Goal: Task Accomplishment & Management: Use online tool/utility

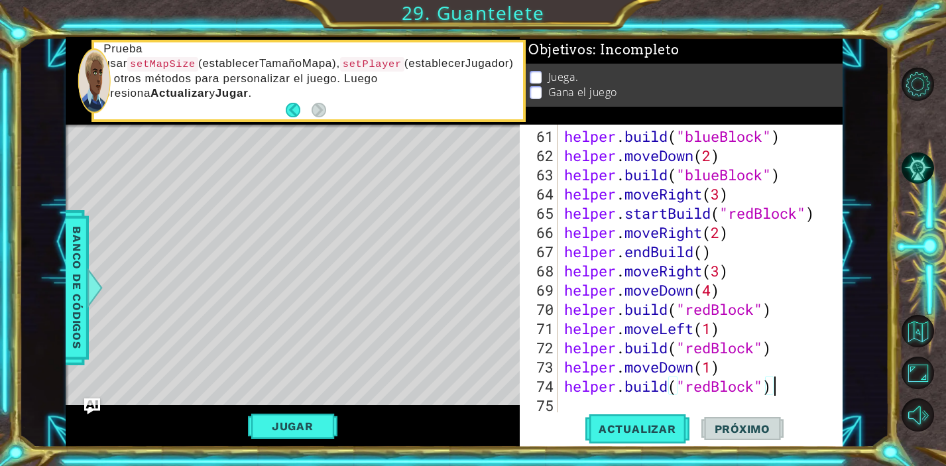
scroll to position [1173, 0]
click at [639, 430] on span "Actualizar" at bounding box center [638, 428] width 104 height 13
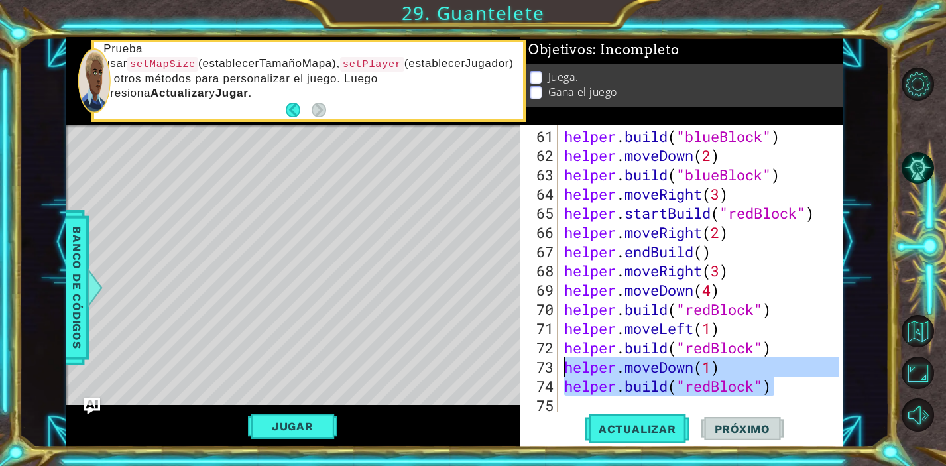
drag, startPoint x: 789, startPoint y: 393, endPoint x: 565, endPoint y: 363, distance: 226.1
click at [565, 363] on div "helper . build ( "blueBlock" ) helper . moveDown ( 2 ) helper . build ( "blueBl…" at bounding box center [704, 290] width 284 height 327
type textarea "helper.moveDown(1) [DOMAIN_NAME]("redBlock")"
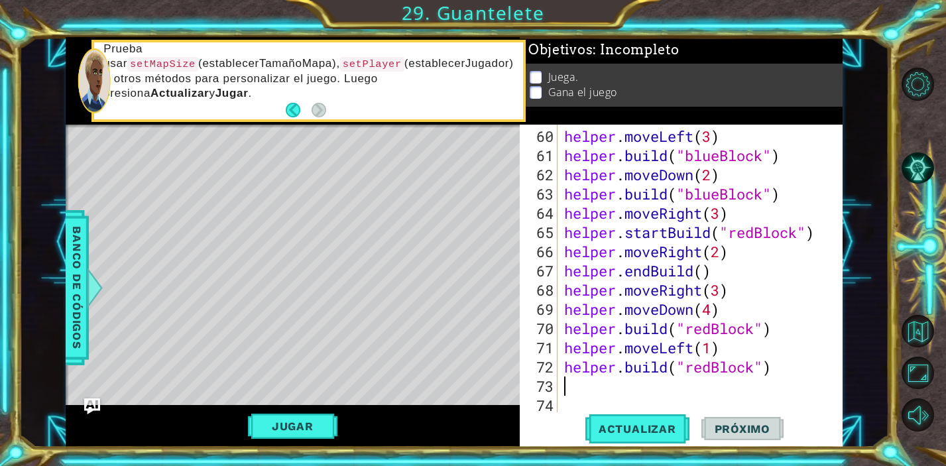
scroll to position [1154, 0]
click at [635, 428] on span "Actualizar" at bounding box center [638, 428] width 104 height 13
click at [718, 388] on div "helper . moveLeft ( 3 ) helper . build ( "blueBlock" ) helper . moveDown ( 2 ) …" at bounding box center [704, 290] width 284 height 327
click at [638, 431] on span "Actualizar" at bounding box center [638, 428] width 104 height 13
click at [645, 429] on span "Actualizar" at bounding box center [638, 428] width 104 height 13
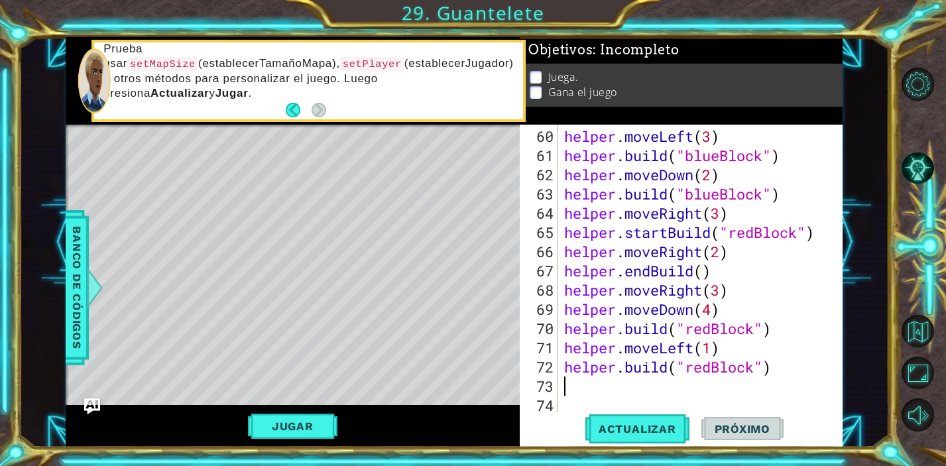
click at [715, 312] on div "helper . moveLeft ( 3 ) helper . build ( "blueBlock" ) helper . moveDown ( 2 ) …" at bounding box center [704, 290] width 284 height 327
type textarea "helper.moveDown(3)"
click at [695, 401] on div "helper . moveLeft ( 3 ) helper . build ( "blueBlock" ) helper . moveDown ( 2 ) …" at bounding box center [704, 290] width 284 height 327
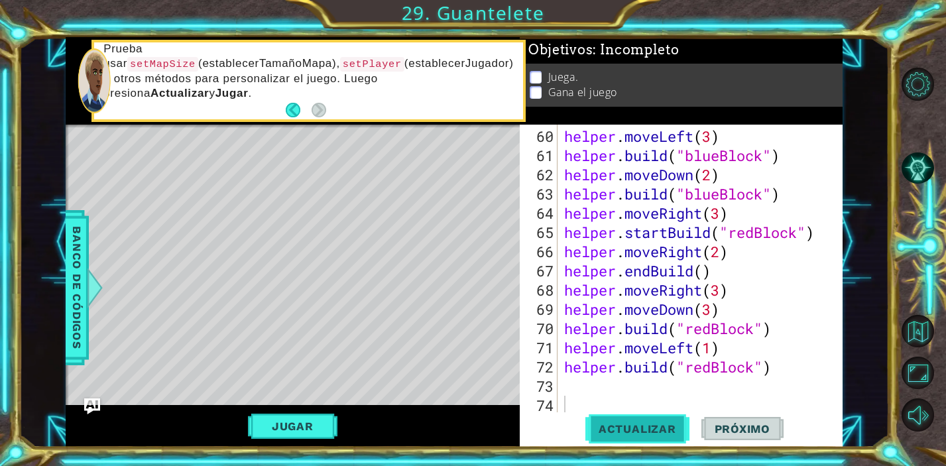
click at [652, 427] on span "Actualizar" at bounding box center [638, 428] width 104 height 13
click at [640, 379] on div "helper . moveLeft ( 3 ) helper . build ( "blueBlock" ) helper . moveDown ( 2 ) …" at bounding box center [704, 290] width 284 height 327
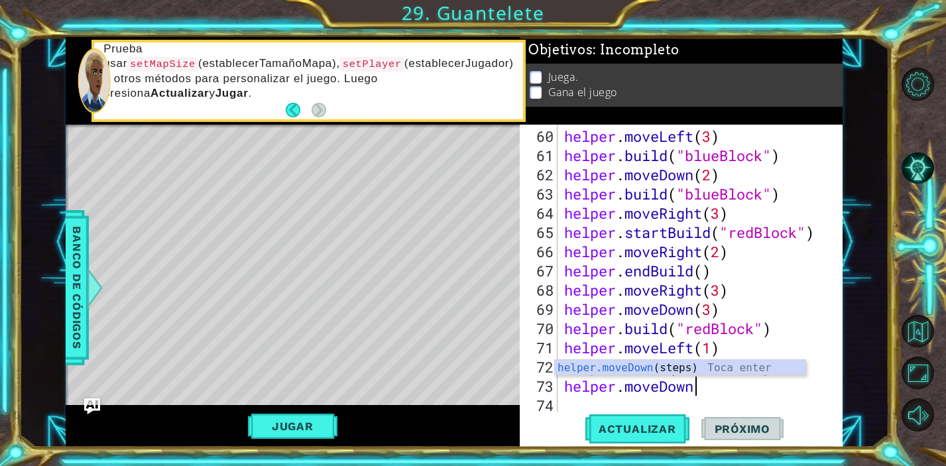
scroll to position [0, 6]
type textarea "helper.moveDown(1)"
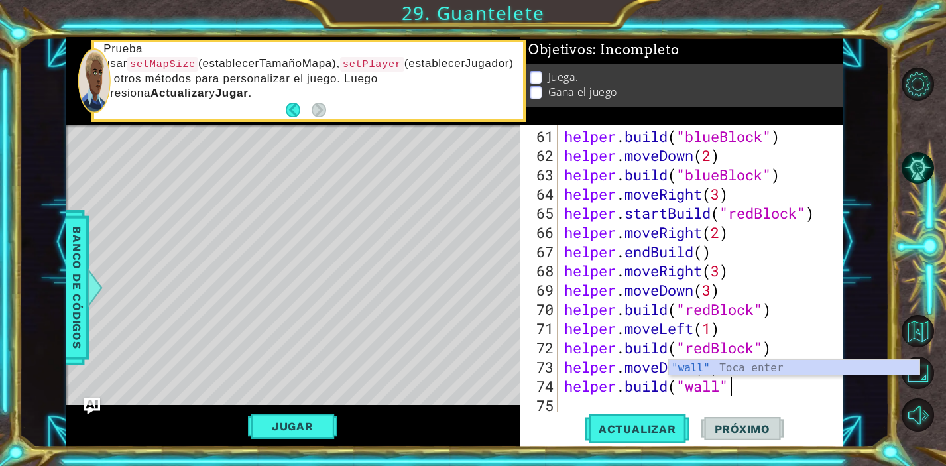
scroll to position [0, 7]
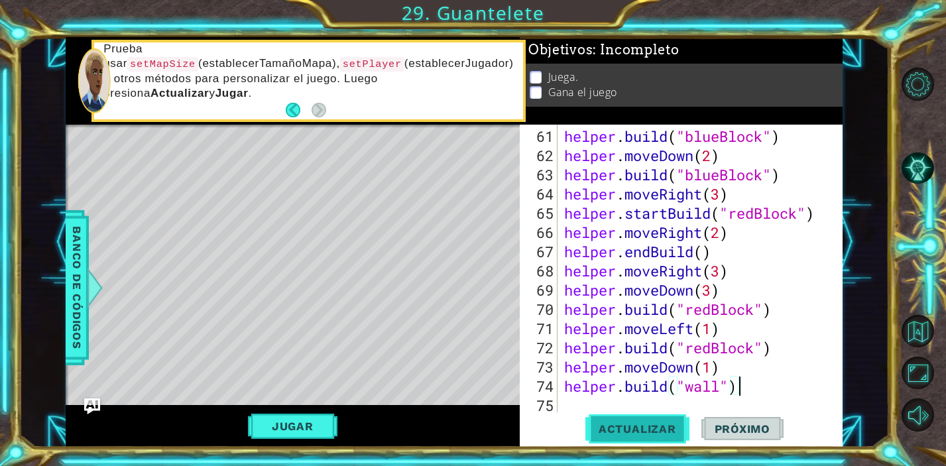
click at [629, 430] on span "Actualizar" at bounding box center [638, 428] width 104 height 13
click at [721, 391] on div "helper . build ( "blueBlock" ) helper . moveDown ( 2 ) helper . build ( "blueBl…" at bounding box center [704, 290] width 284 height 327
type textarea "[DOMAIN_NAME]("redBlock")"
click at [670, 431] on span "Actualizar" at bounding box center [638, 428] width 104 height 13
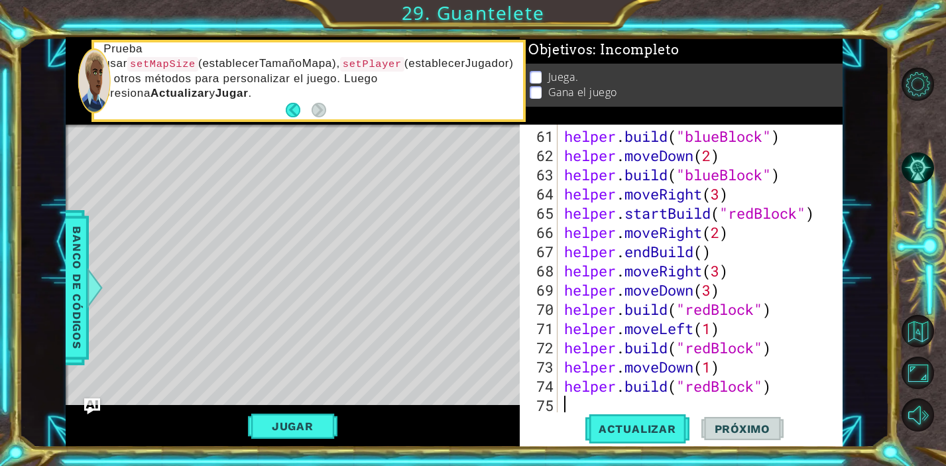
click at [570, 409] on div "helper . build ( "blueBlock" ) helper . moveDown ( 2 ) helper . build ( "blueBl…" at bounding box center [704, 290] width 284 height 327
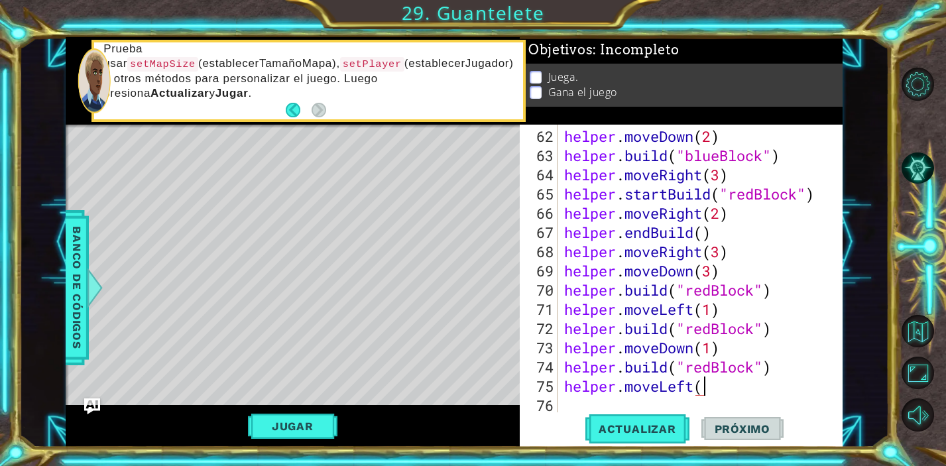
scroll to position [0, 6]
type textarea "helper.moveLeft(3)"
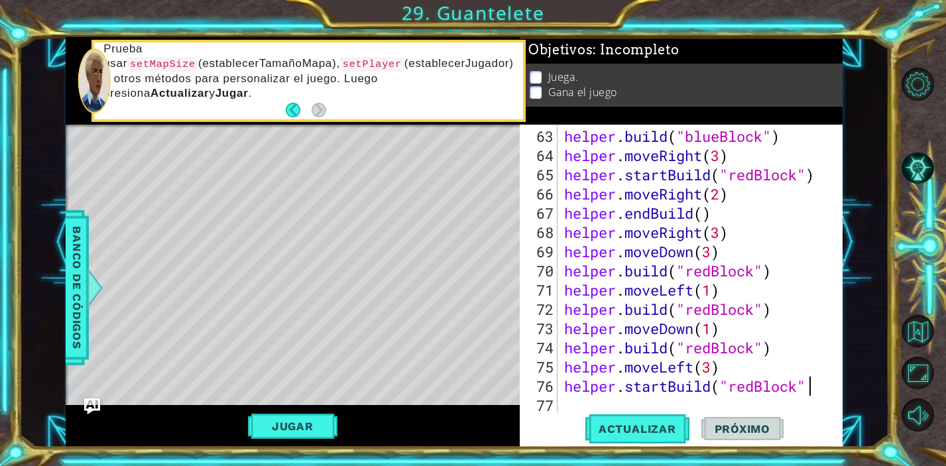
scroll to position [0, 11]
type textarea "helper.startBuild("redBlock")"
type textarea "g"
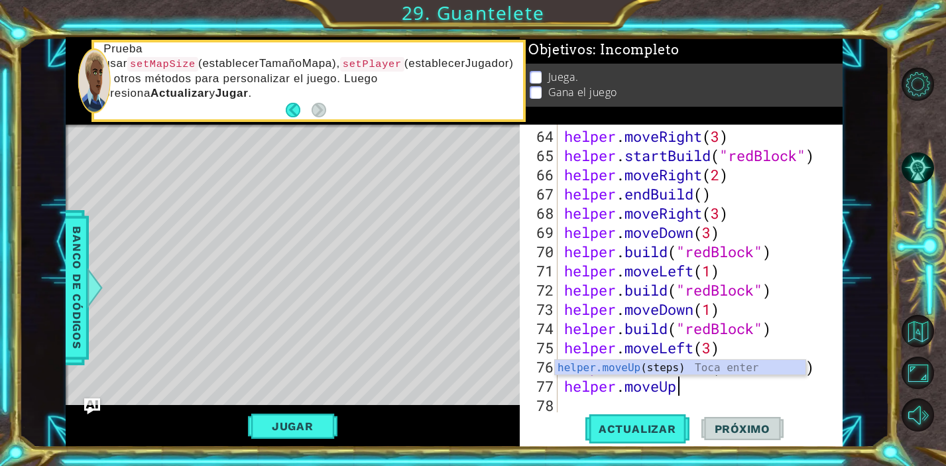
scroll to position [0, 5]
type textarea "helper.moveUp(1)"
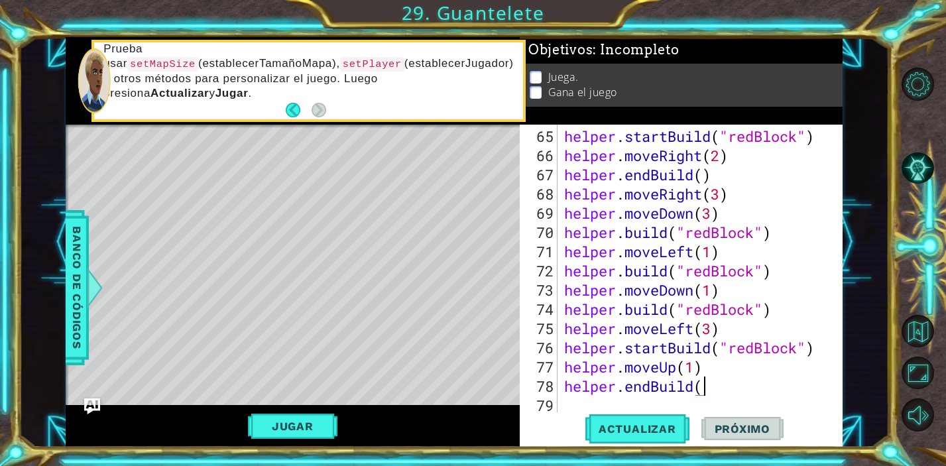
scroll to position [0, 6]
click at [638, 436] on button "Actualizar" at bounding box center [638, 428] width 104 height 32
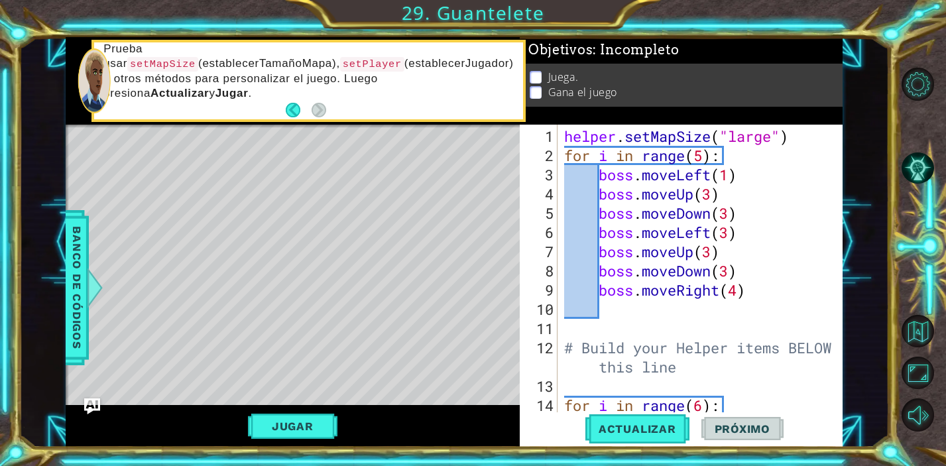
scroll to position [1, 0]
click at [705, 155] on div "helper . setMapSize ( "large" ) for i in range ( 5 ) : boss . moveLeft ( 1 ) bo…" at bounding box center [704, 289] width 284 height 327
click at [732, 216] on div "helper . setMapSize ( "large" ) for i in range ( 9 ) : boss . moveLeft ( 1 ) bo…" at bounding box center [704, 289] width 284 height 327
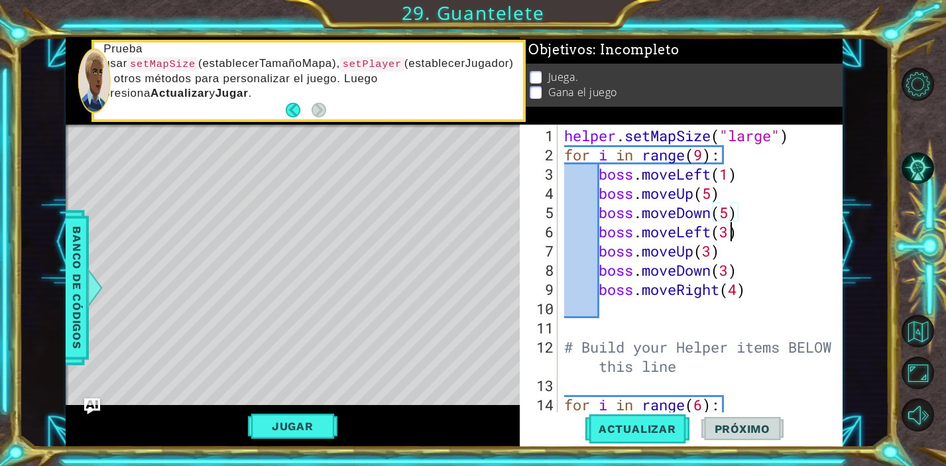
click at [729, 235] on div "helper . setMapSize ( "large" ) for i in range ( 9 ) : boss . moveLeft ( 1 ) bo…" at bounding box center [704, 289] width 284 height 327
click at [714, 255] on div "helper . setMapSize ( "large" ) for i in range ( 9 ) : boss . moveLeft ( 1 ) bo…" at bounding box center [704, 289] width 284 height 327
click at [732, 273] on div "helper . setMapSize ( "large" ) for i in range ( 9 ) : boss . moveLeft ( 1 ) bo…" at bounding box center [704, 289] width 284 height 327
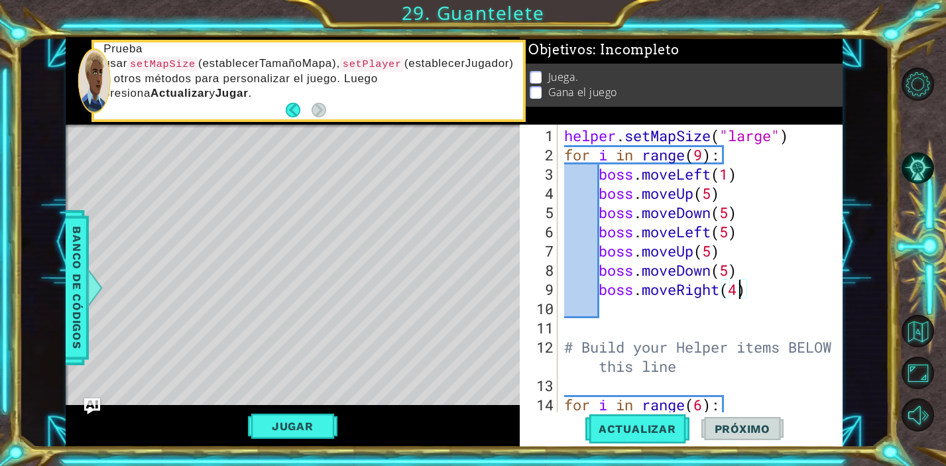
click at [742, 294] on div "helper . setMapSize ( "large" ) for i in range ( 9 ) : boss . moveLeft ( 1 ) bo…" at bounding box center [704, 289] width 284 height 327
type textarea "boss.moveRight(6)"
click at [651, 320] on div "helper . setMapSize ( "large" ) for i in range ( 9 ) : boss . moveLeft ( 1 ) bo…" at bounding box center [704, 289] width 284 height 327
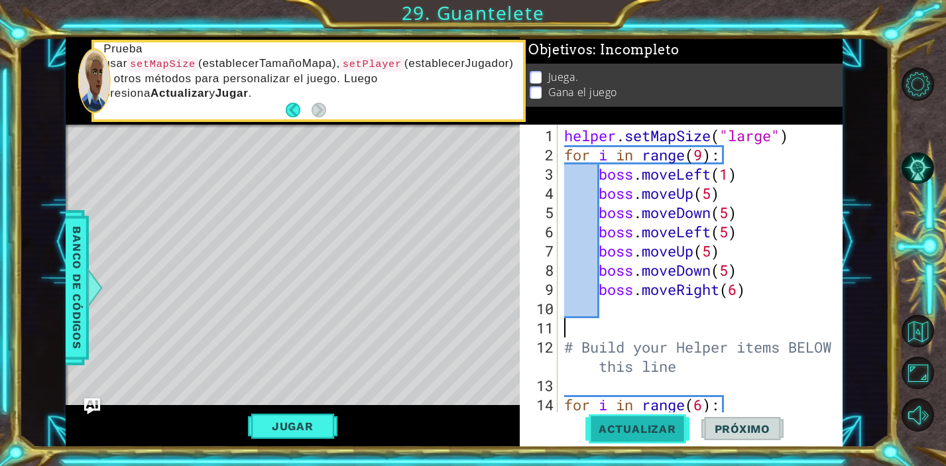
click at [628, 426] on span "Actualizar" at bounding box center [638, 428] width 104 height 13
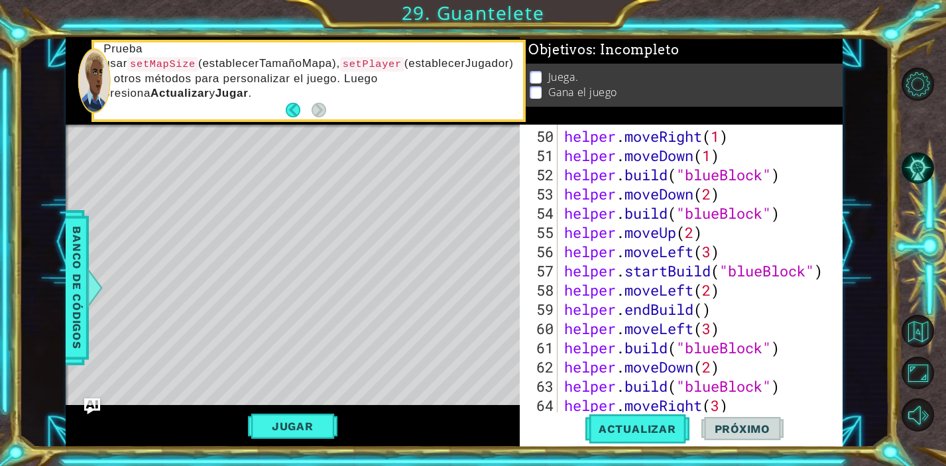
scroll to position [1250, 0]
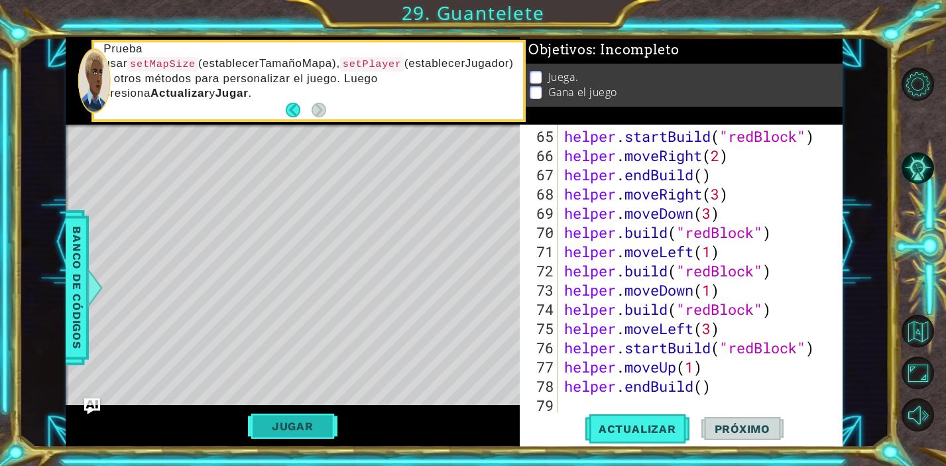
click at [290, 426] on button "Jugar" at bounding box center [293, 426] width 90 height 25
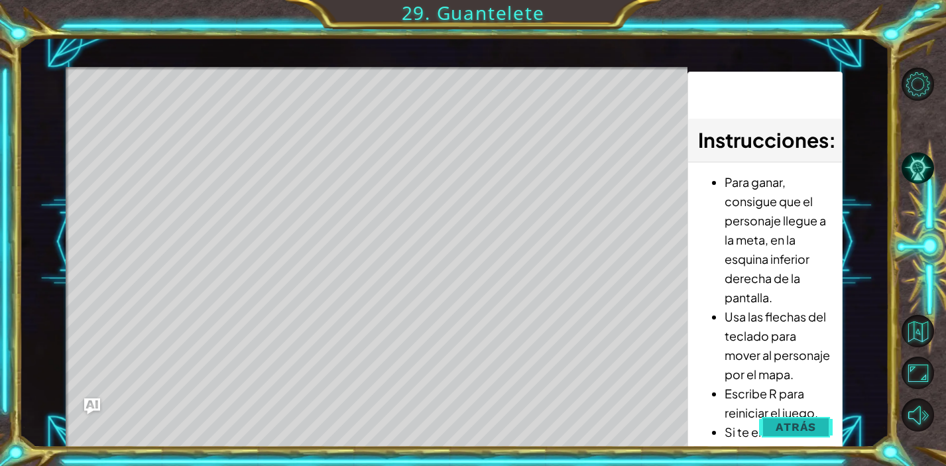
click at [783, 421] on span "Atrás" at bounding box center [796, 426] width 40 height 13
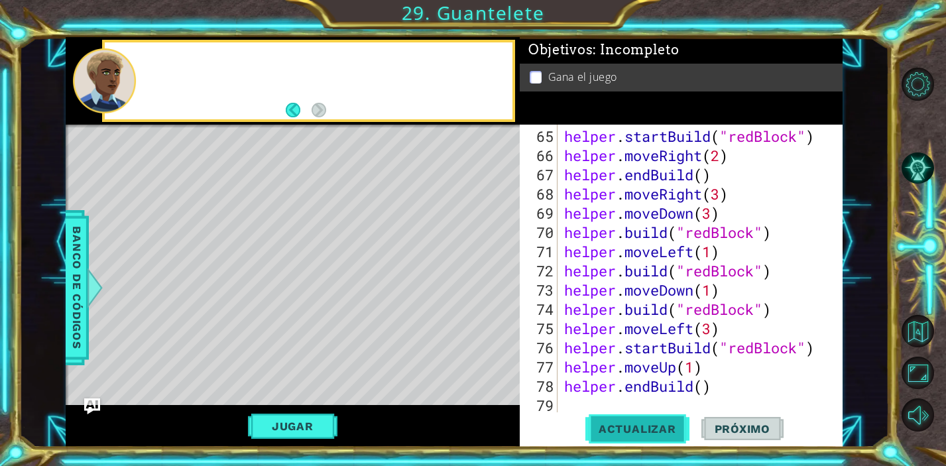
click at [630, 426] on span "Actualizar" at bounding box center [638, 428] width 104 height 13
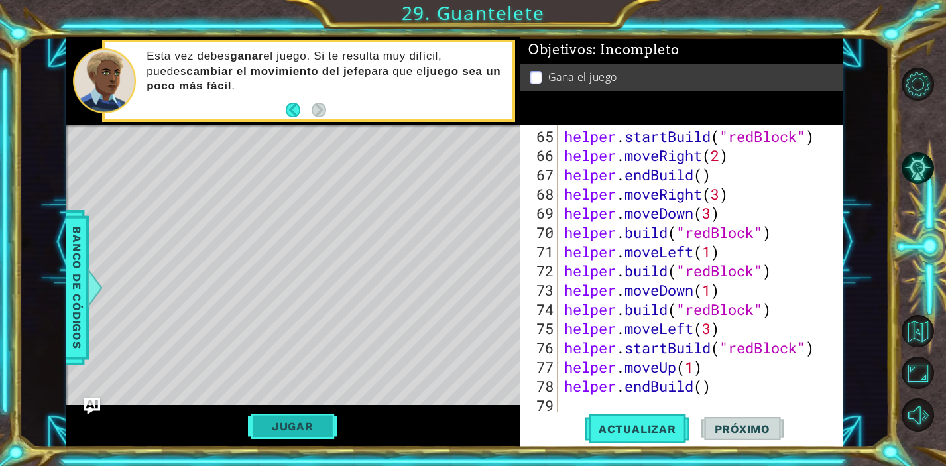
click at [305, 420] on button "Jugar" at bounding box center [293, 426] width 90 height 25
click at [737, 426] on span "Próximo" at bounding box center [743, 431] width 82 height 13
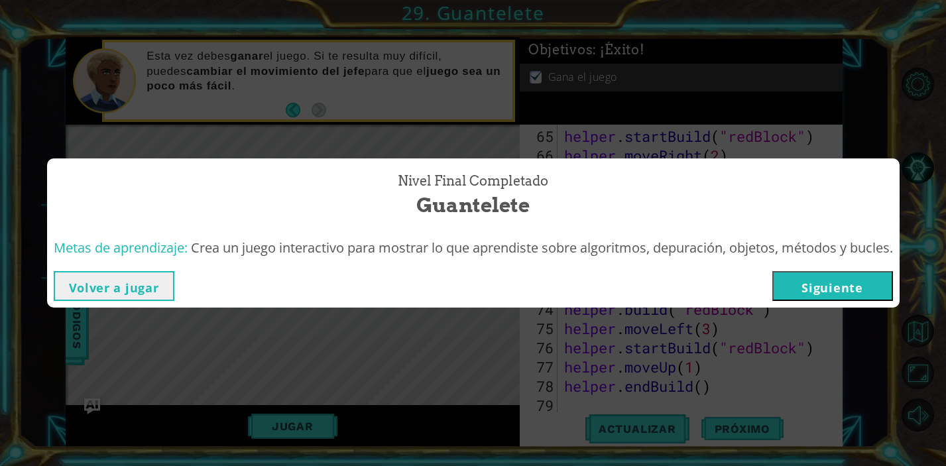
click at [851, 281] on button "Siguiente" at bounding box center [833, 286] width 121 height 30
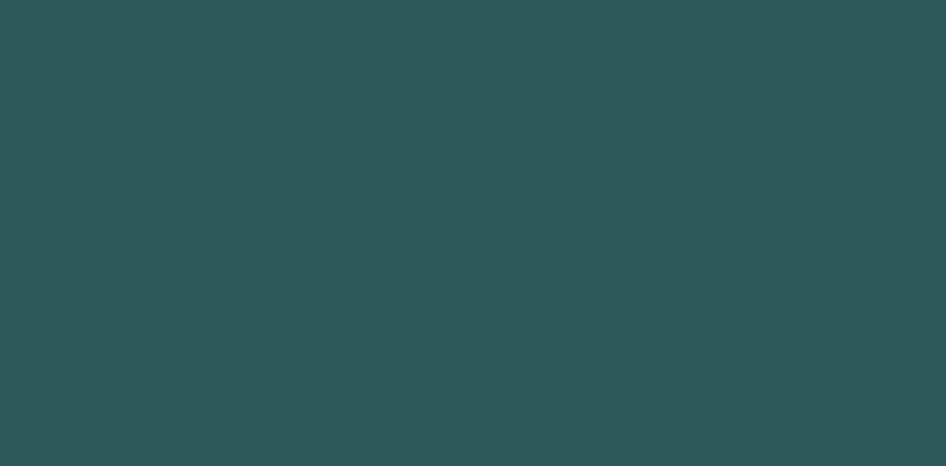
click at [847, 287] on body "1 2 3 4 5 6 7 8 9 boss Toca enter boss .moveUp(steps) Toca enter boss .moveDown…" at bounding box center [473, 233] width 946 height 466
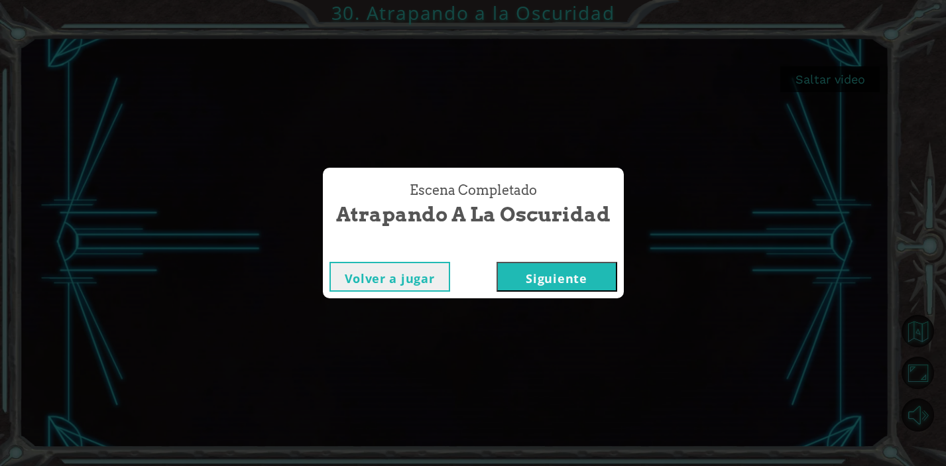
click at [543, 281] on button "Siguiente" at bounding box center [557, 277] width 121 height 30
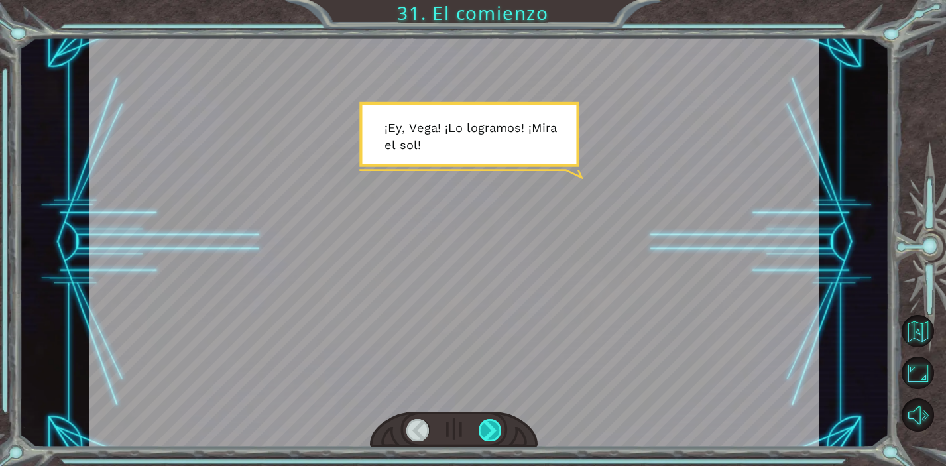
click at [491, 423] on div at bounding box center [490, 430] width 23 height 22
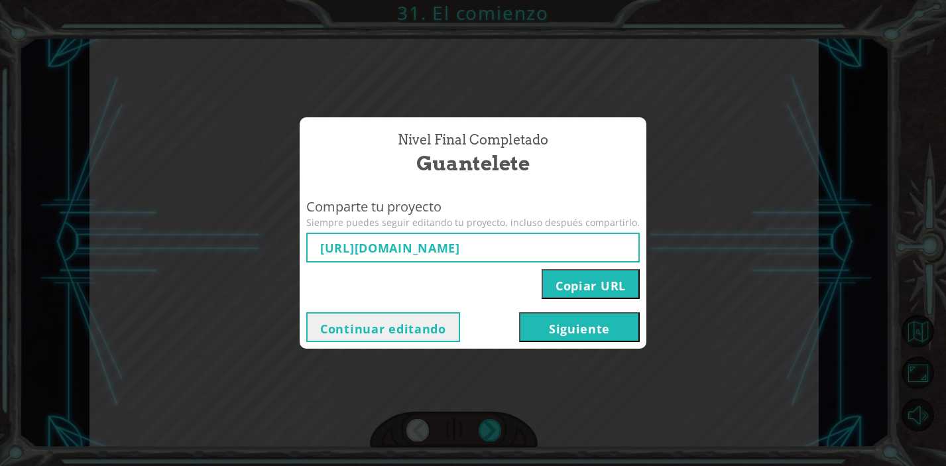
type input "https://www.ozaria.com/play/game-dev-level/1fhcapstoneb/68c0840aa6717cfc50b834e…"
click at [569, 330] on button "Siguiente" at bounding box center [579, 327] width 121 height 30
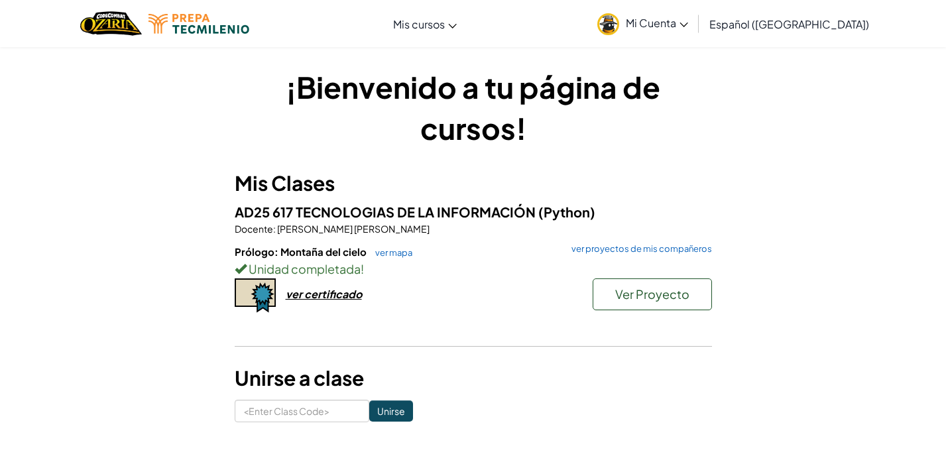
click at [344, 253] on span "Prólogo: Montaña del cielo" at bounding box center [302, 251] width 134 height 13
click at [388, 255] on link "ver mapa" at bounding box center [391, 252] width 44 height 11
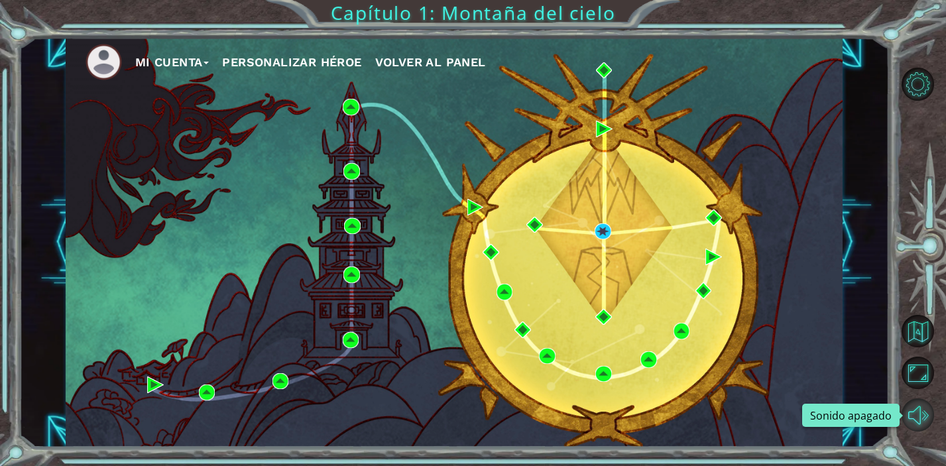
click at [910, 411] on button "Sonido apagado" at bounding box center [918, 415] width 32 height 32
